Goal: Information Seeking & Learning: Learn about a topic

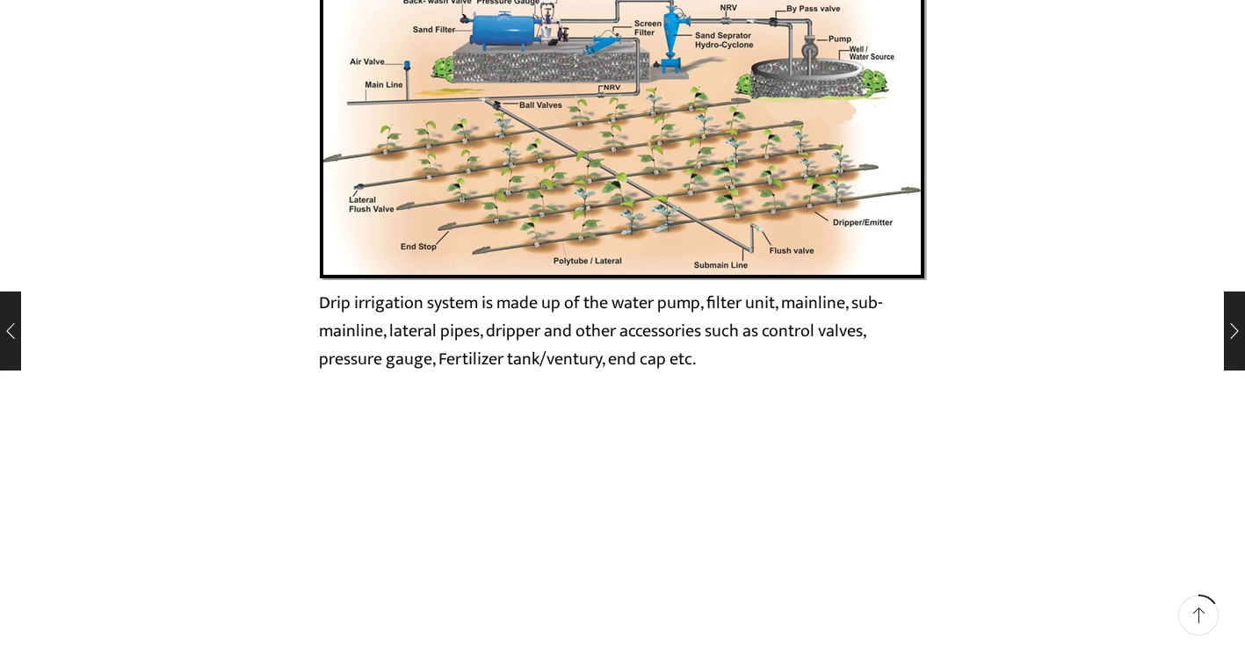
scroll to position [3059, 0]
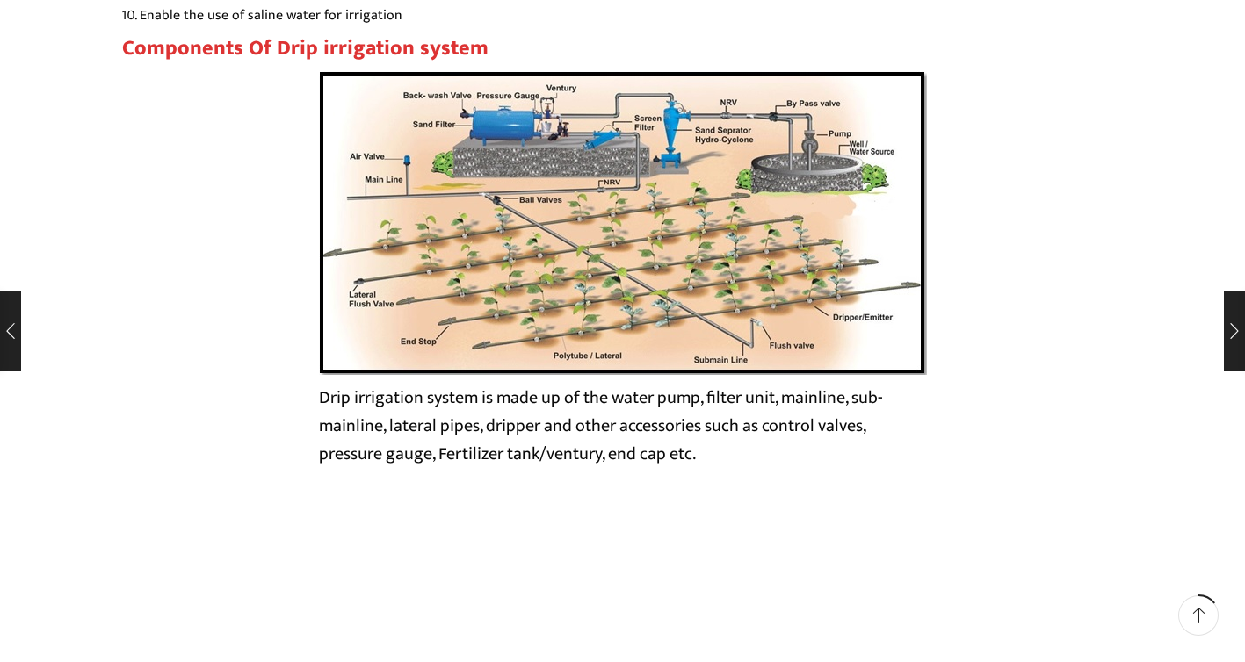
click at [609, 286] on img at bounding box center [623, 222] width 608 height 305
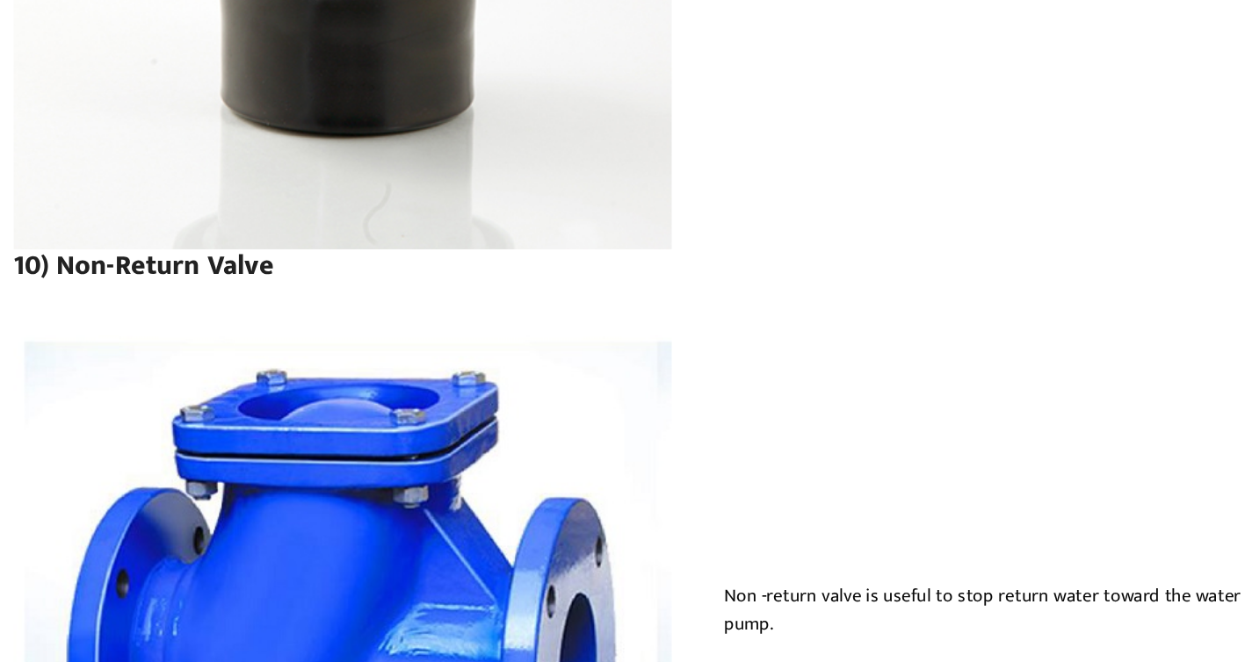
scroll to position [11659, 0]
